Goal: Find specific page/section: Find specific page/section

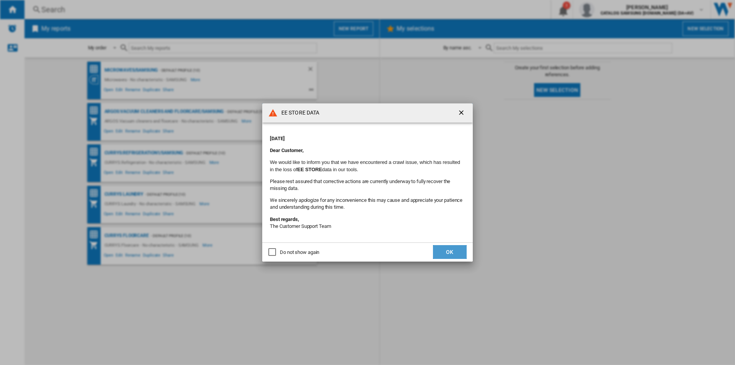
click at [449, 252] on button "OK" at bounding box center [450, 252] width 34 height 14
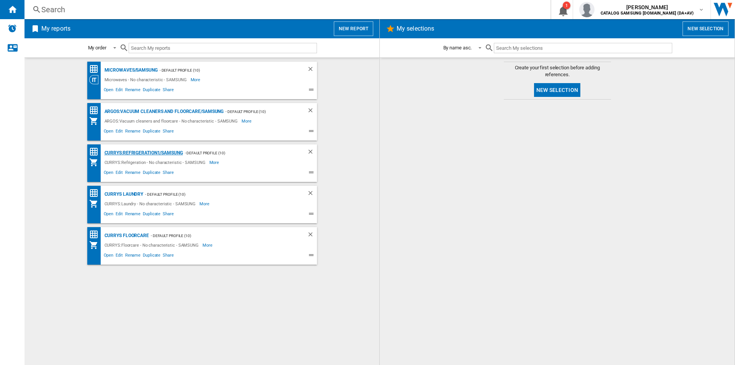
click at [166, 151] on div "CURRYS:Refrigeration1/SAMSUNG" at bounding box center [143, 153] width 80 height 10
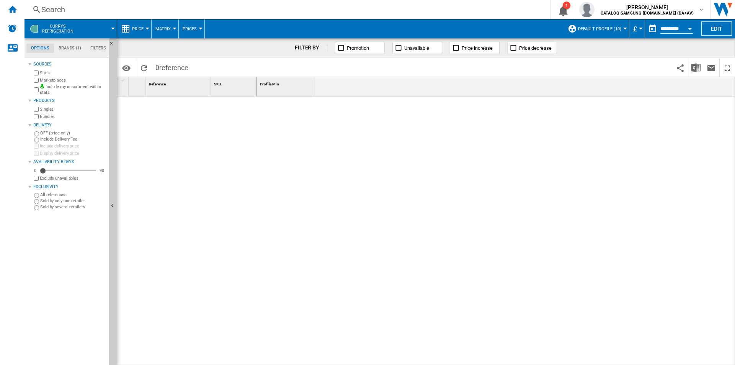
click at [172, 71] on span "reference" at bounding box center [173, 68] width 29 height 8
drag, startPoint x: 203, startPoint y: 64, endPoint x: 163, endPoint y: 66, distance: 40.3
click at [163, 66] on div "Identifiers SKU - Stock Keeping Unit EAN - European Article Numbering Show SKU'…" at bounding box center [426, 66] width 618 height 19
click at [163, 66] on span "reference" at bounding box center [173, 68] width 29 height 8
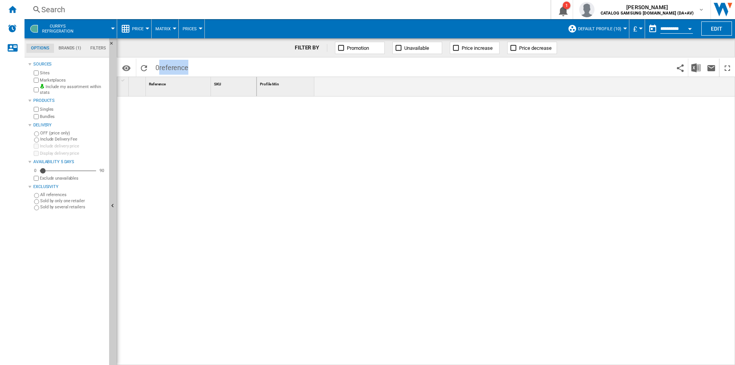
click at [163, 66] on span "reference" at bounding box center [173, 68] width 29 height 8
click at [603, 28] on span "Default profile (10)" at bounding box center [599, 28] width 43 height 5
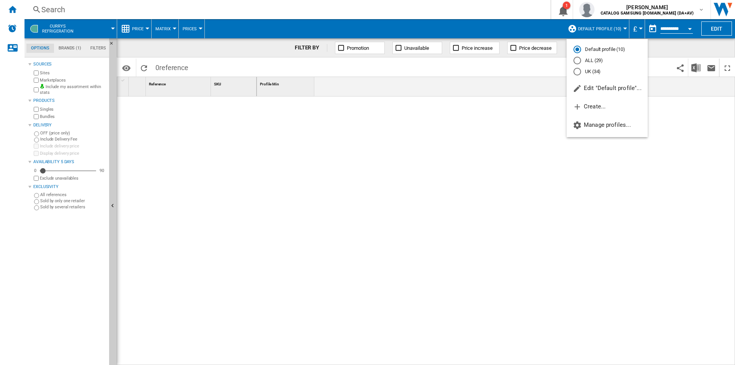
click at [524, 152] on md-backdrop at bounding box center [367, 182] width 735 height 365
click at [442, 49] on div "Promotion Unavailable Price increase Price decrease" at bounding box center [442, 48] width 230 height 12
click at [435, 49] on button "Unavailable" at bounding box center [417, 48] width 50 height 12
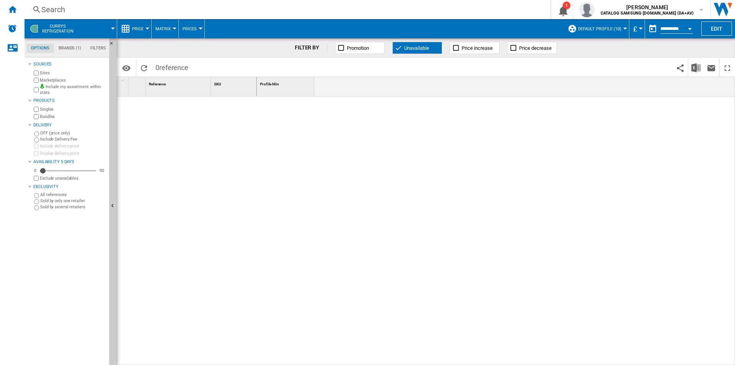
click at [435, 49] on button "Unavailable" at bounding box center [417, 48] width 50 height 12
click at [52, 26] on span "CURRYS Refrigeration" at bounding box center [57, 29] width 31 height 10
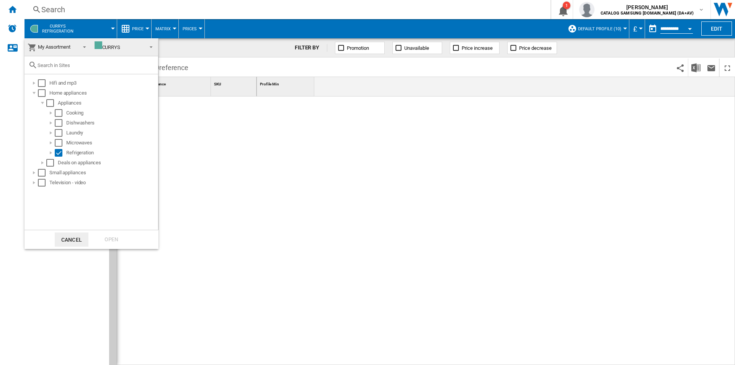
click at [241, 173] on md-backdrop at bounding box center [367, 182] width 735 height 365
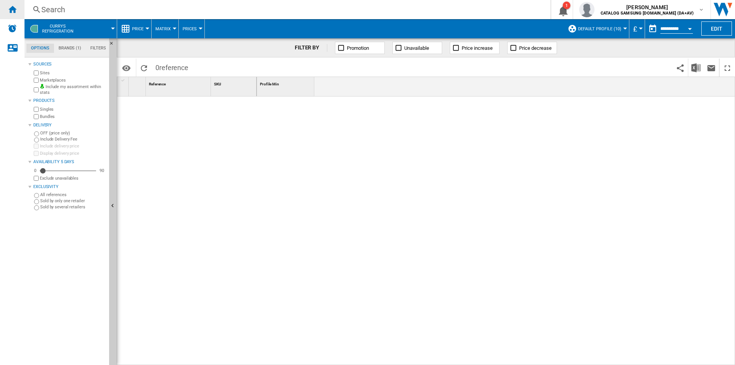
click at [13, 15] on div "Home" at bounding box center [12, 9] width 24 height 19
